Goal: Navigation & Orientation: Find specific page/section

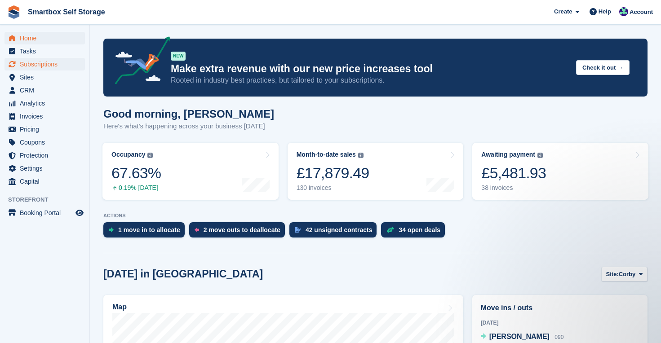
click at [47, 65] on span "Subscriptions" at bounding box center [47, 64] width 54 height 13
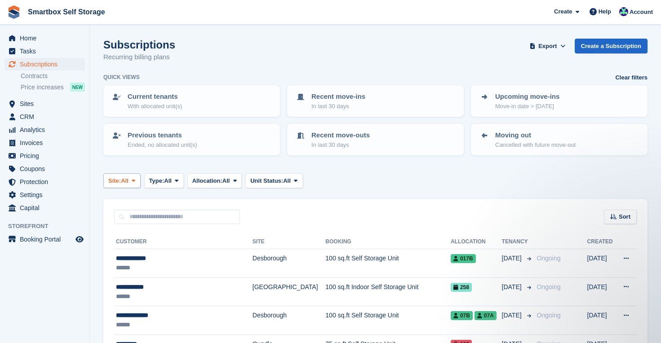
click at [135, 181] on icon at bounding box center [134, 181] width 4 height 6
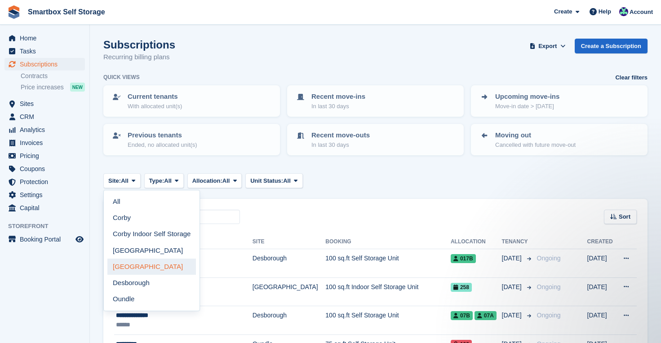
click at [138, 266] on link "[GEOGRAPHIC_DATA]" at bounding box center [151, 267] width 89 height 16
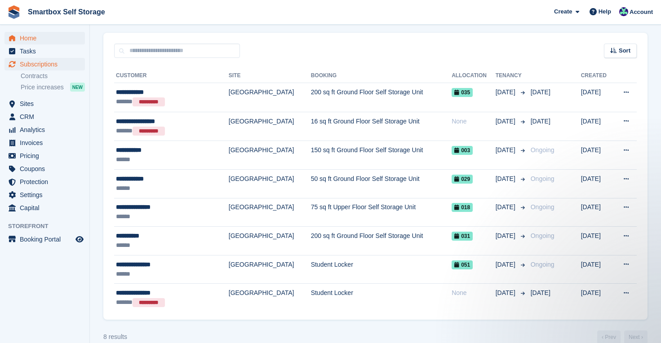
click at [27, 39] on span "Home" at bounding box center [47, 38] width 54 height 13
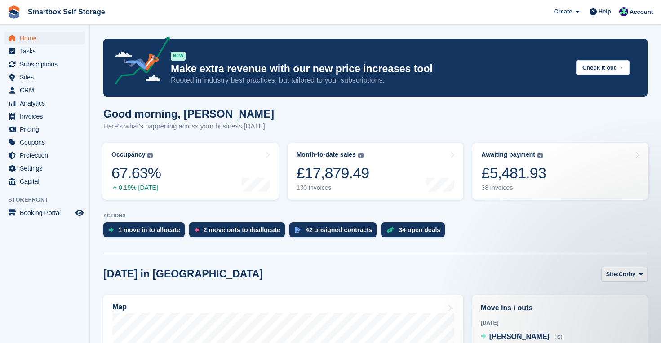
click at [34, 39] on span "Home" at bounding box center [47, 38] width 54 height 13
click at [424, 233] on div "34 open deals" at bounding box center [420, 230] width 42 height 7
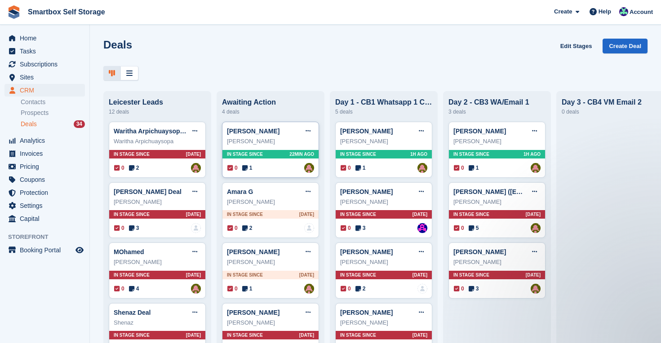
click at [281, 151] on div "In stage since 22MIN AGO" at bounding box center [271, 154] width 96 height 9
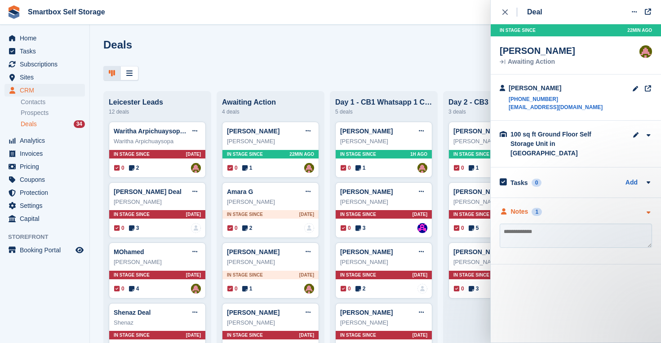
click at [512, 207] on div "Notes" at bounding box center [520, 211] width 18 height 9
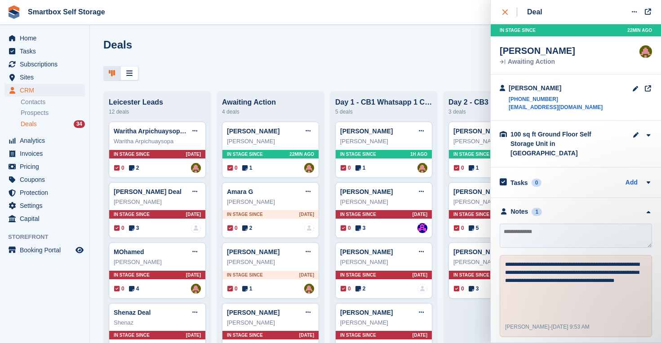
click at [507, 9] on icon "close" at bounding box center [505, 11] width 5 height 5
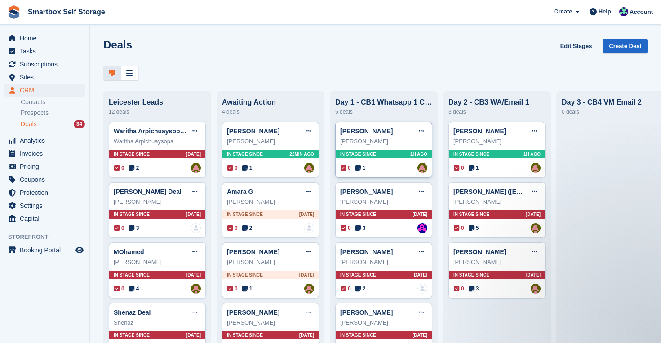
click at [397, 151] on div "In stage since 1H AGO" at bounding box center [384, 154] width 96 height 9
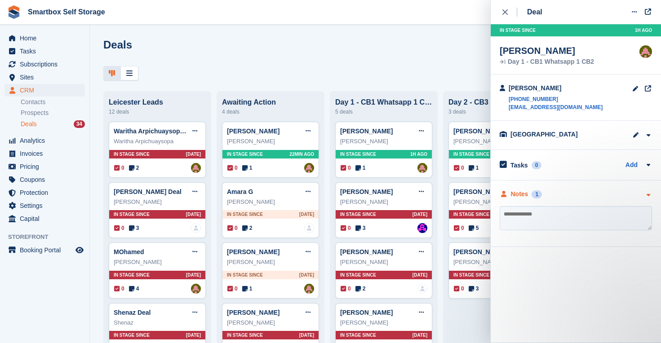
click at [518, 197] on div "Notes" at bounding box center [520, 194] width 18 height 9
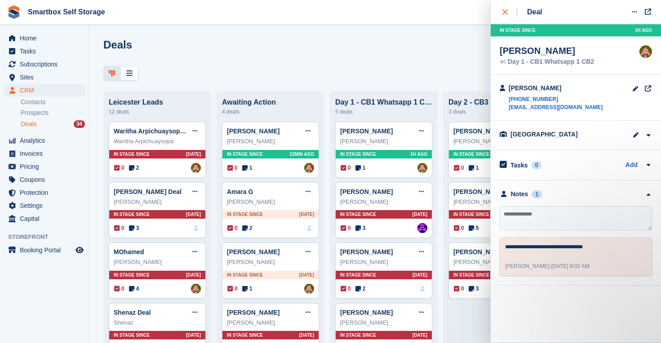
click at [504, 8] on div "close" at bounding box center [510, 12] width 15 height 9
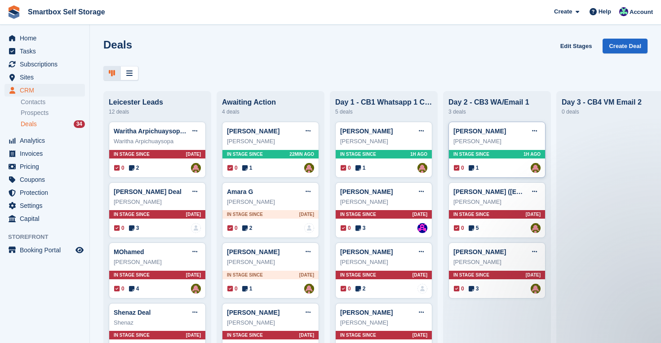
click at [509, 156] on div "In stage since 1H AGO" at bounding box center [497, 154] width 96 height 9
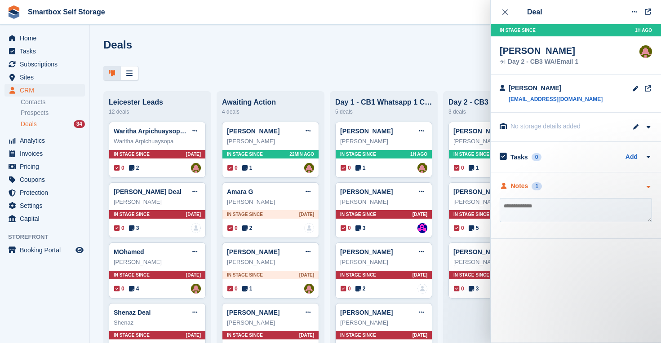
click at [518, 186] on div "Notes" at bounding box center [520, 186] width 18 height 9
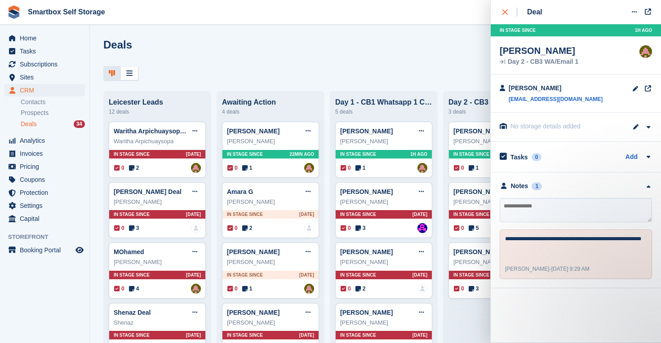
click at [503, 10] on icon "close" at bounding box center [505, 11] width 5 height 5
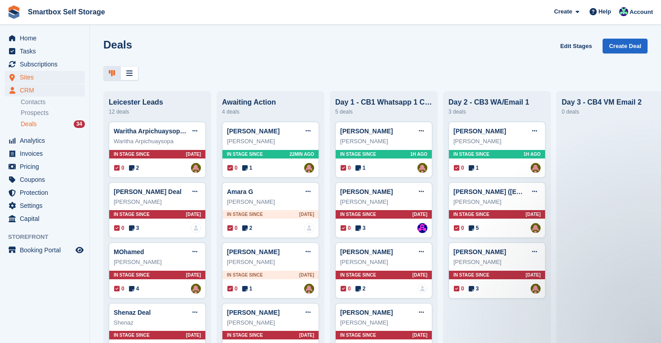
click at [24, 79] on span "Sites" at bounding box center [47, 77] width 54 height 13
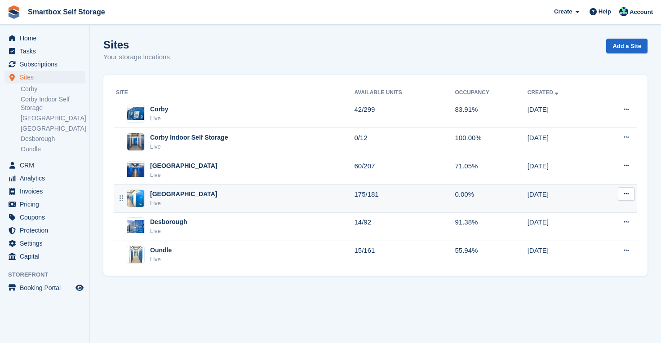
click at [159, 199] on div "Live" at bounding box center [183, 203] width 67 height 9
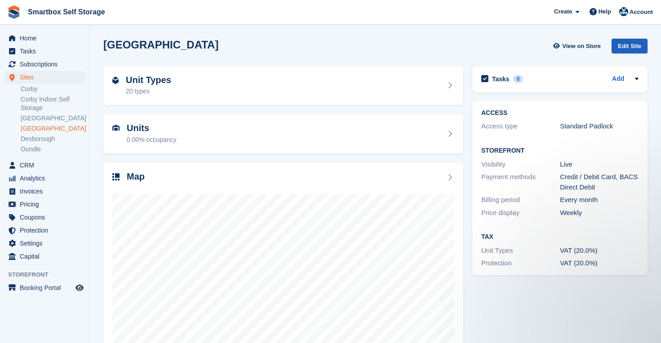
click at [626, 47] on div "Edit Site" at bounding box center [630, 46] width 36 height 15
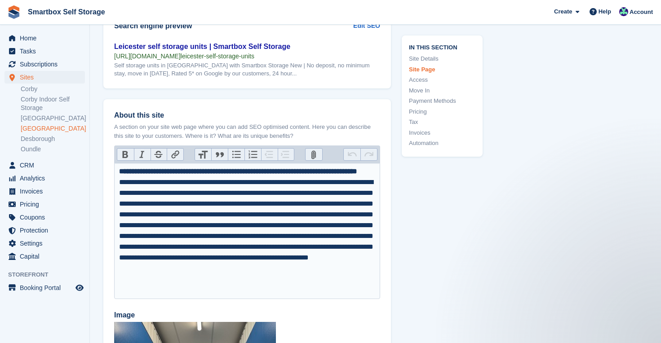
scroll to position [1114, 0]
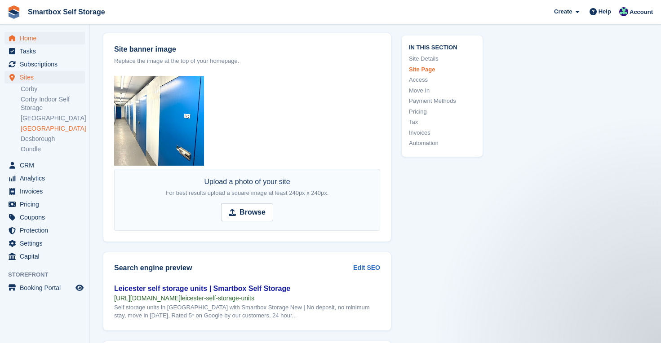
click at [36, 38] on span "Home" at bounding box center [47, 38] width 54 height 13
